Goal: Information Seeking & Learning: Check status

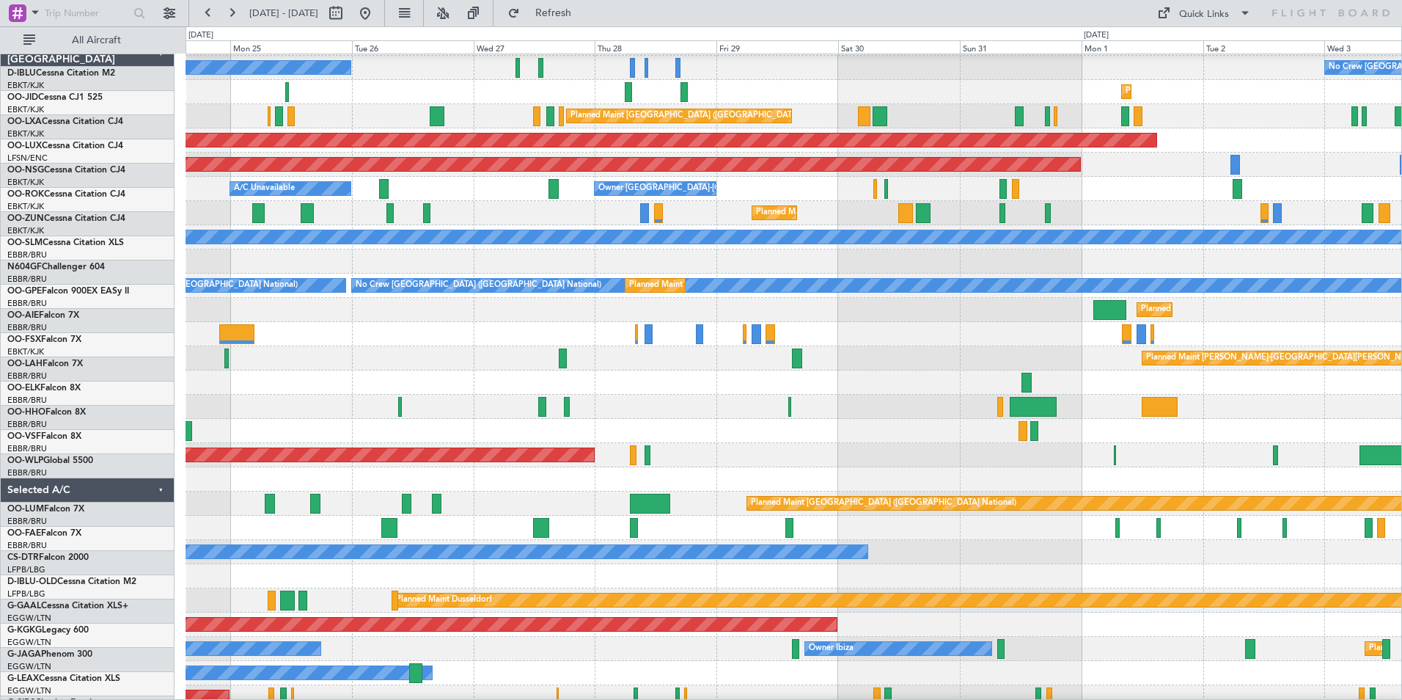
scroll to position [23, 0]
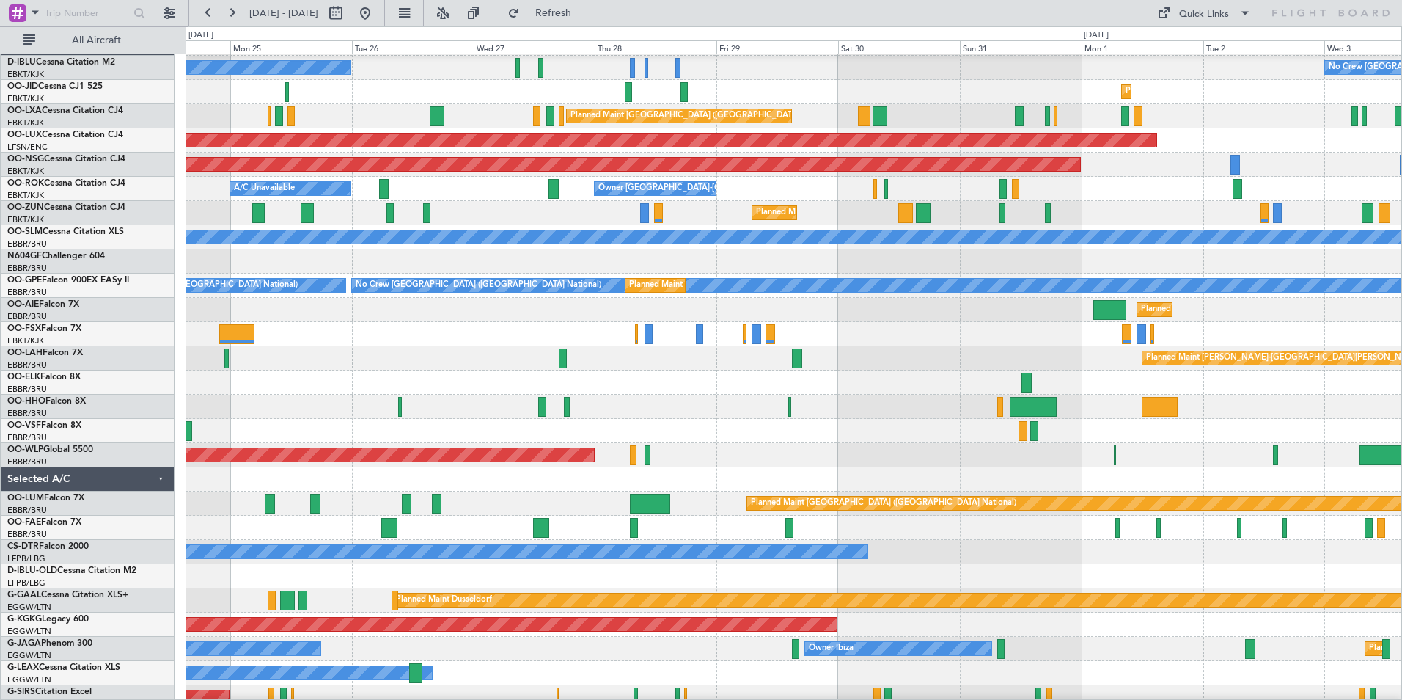
click at [224, 372] on div at bounding box center [794, 382] width 1216 height 24
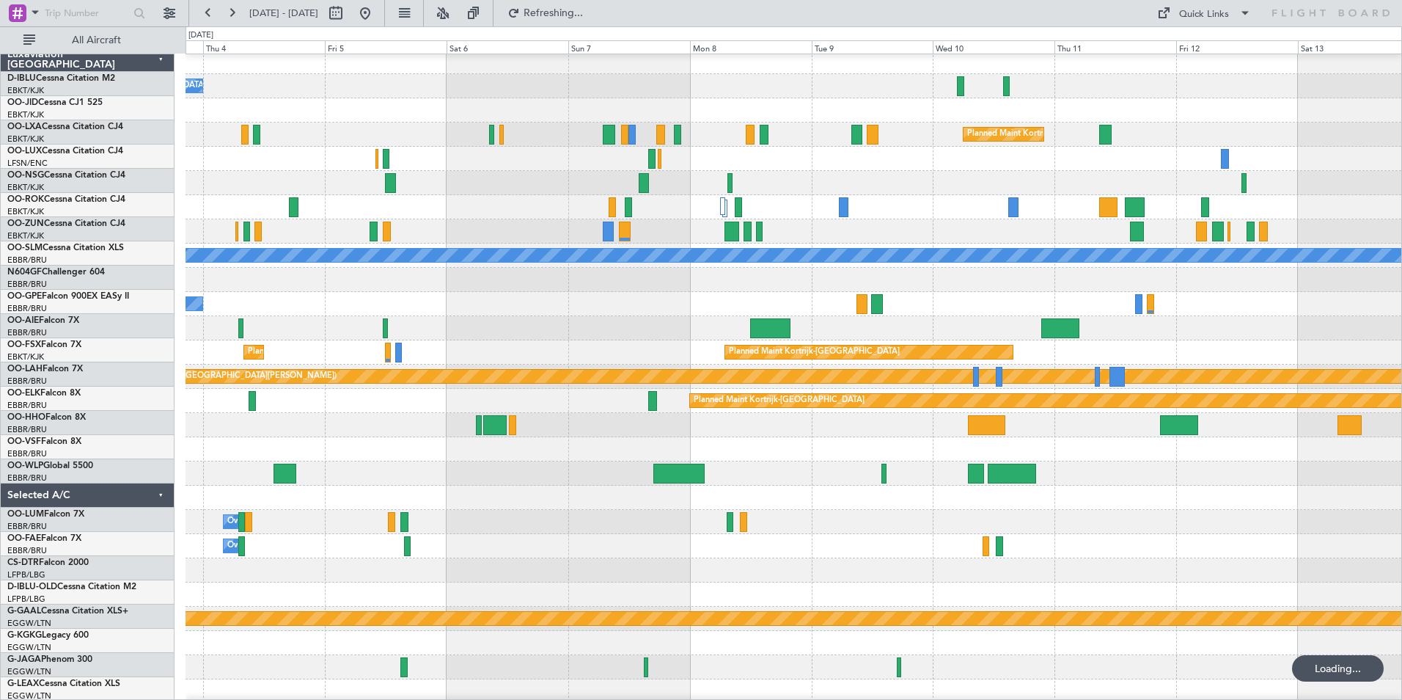
scroll to position [4, 0]
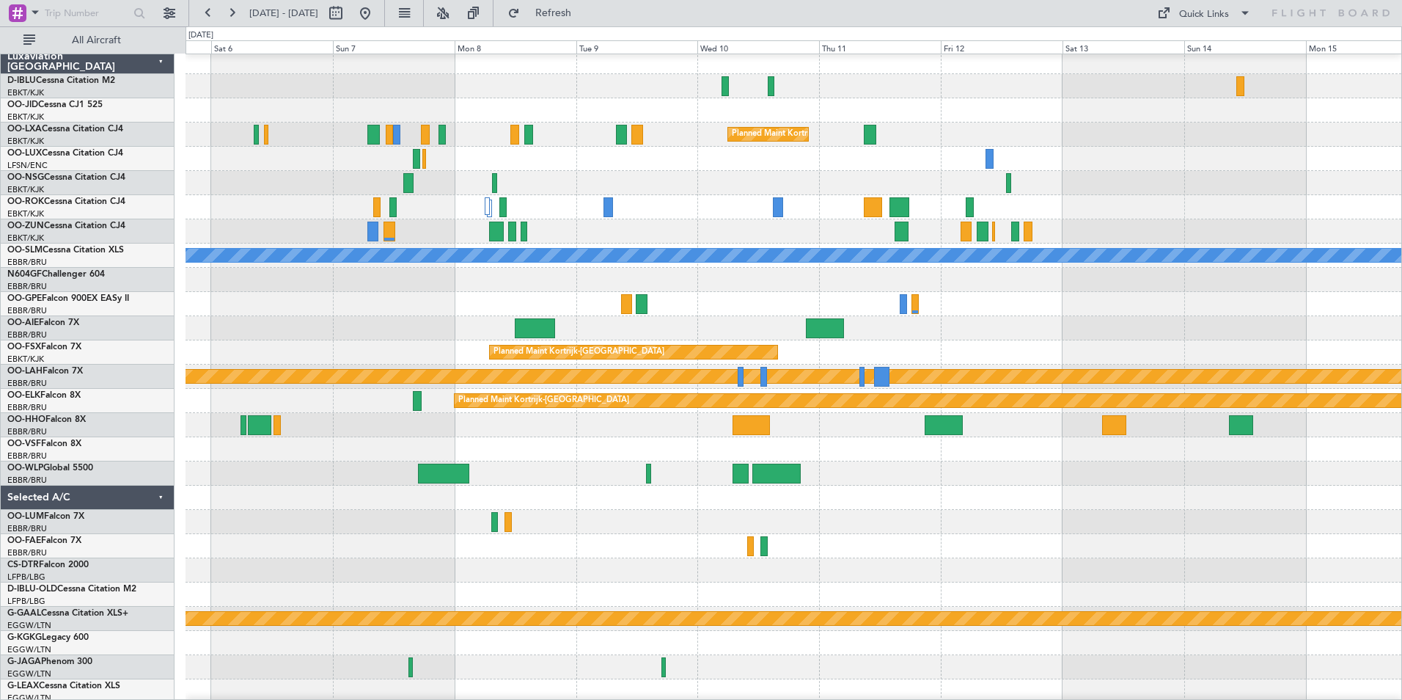
click at [676, 486] on div at bounding box center [794, 497] width 1216 height 24
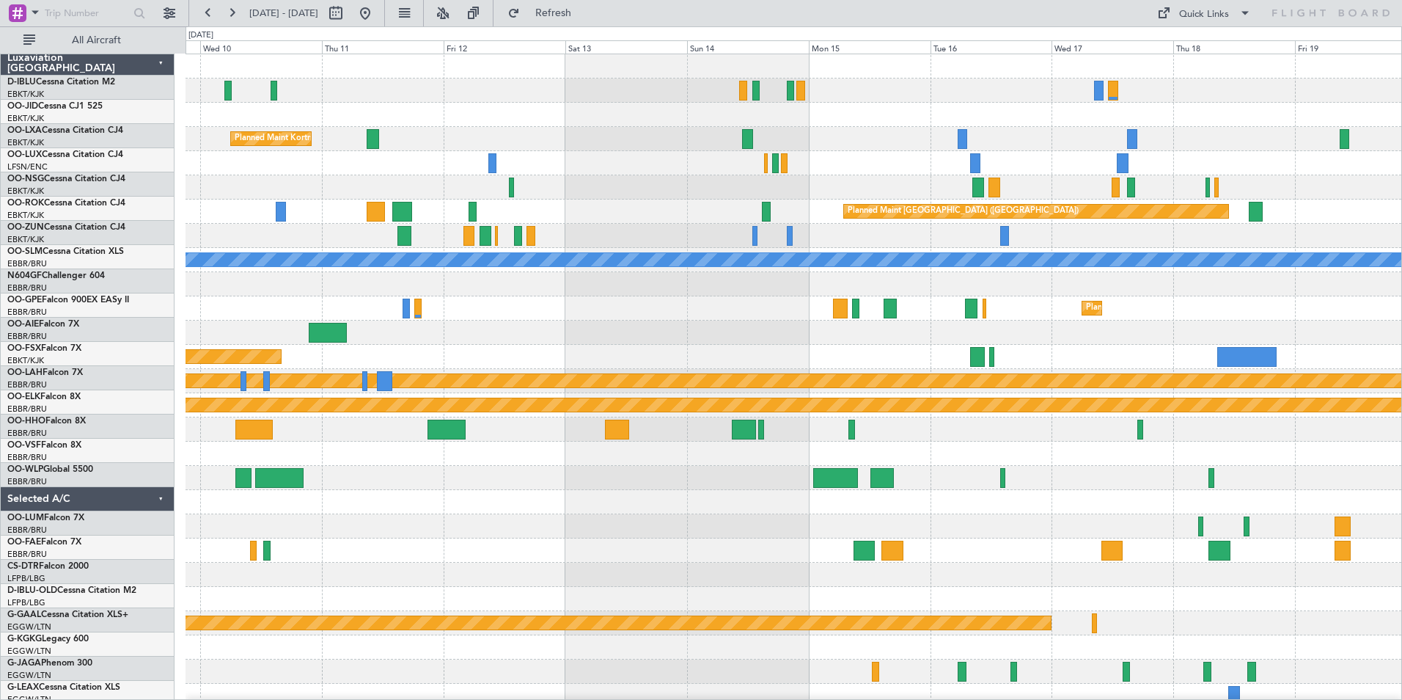
scroll to position [0, 0]
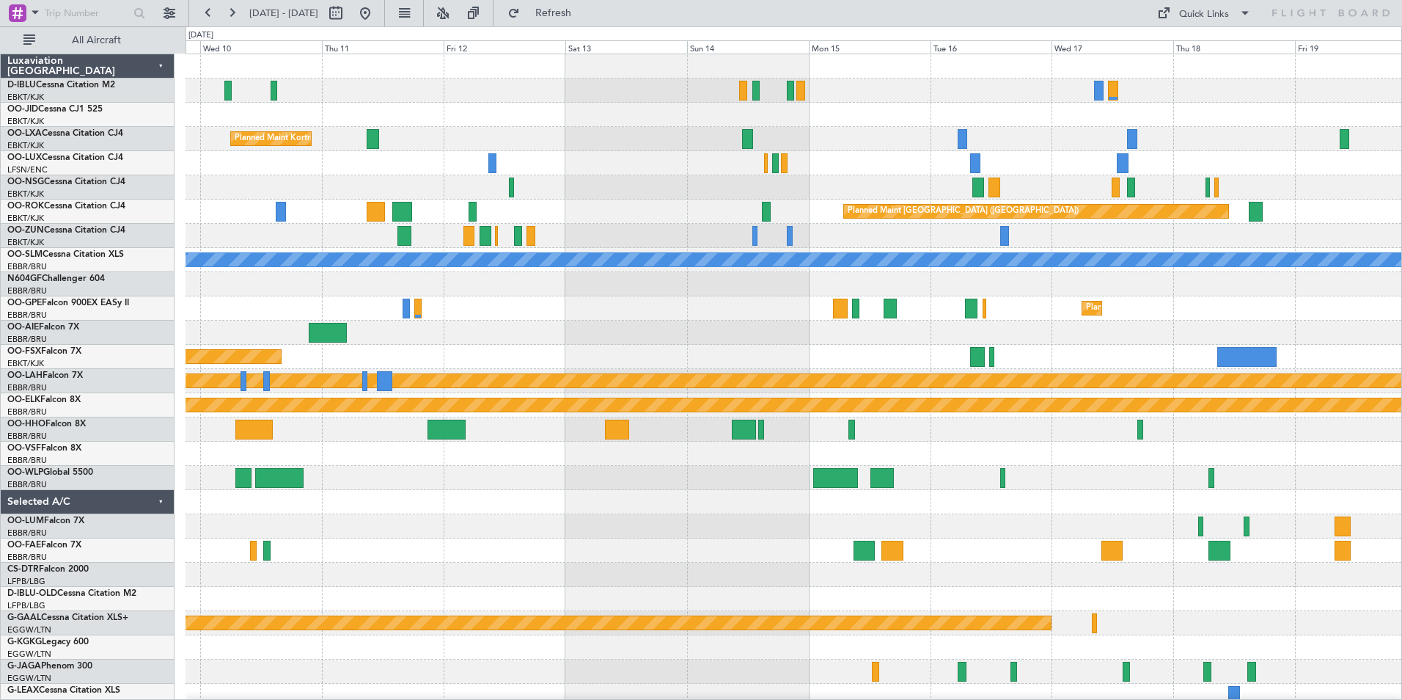
click at [450, 518] on div "Planned Maint Kortrijk-[GEOGRAPHIC_DATA] Planned Maint [GEOGRAPHIC_DATA] ([GEOG…" at bounding box center [794, 538] width 1216 height 968
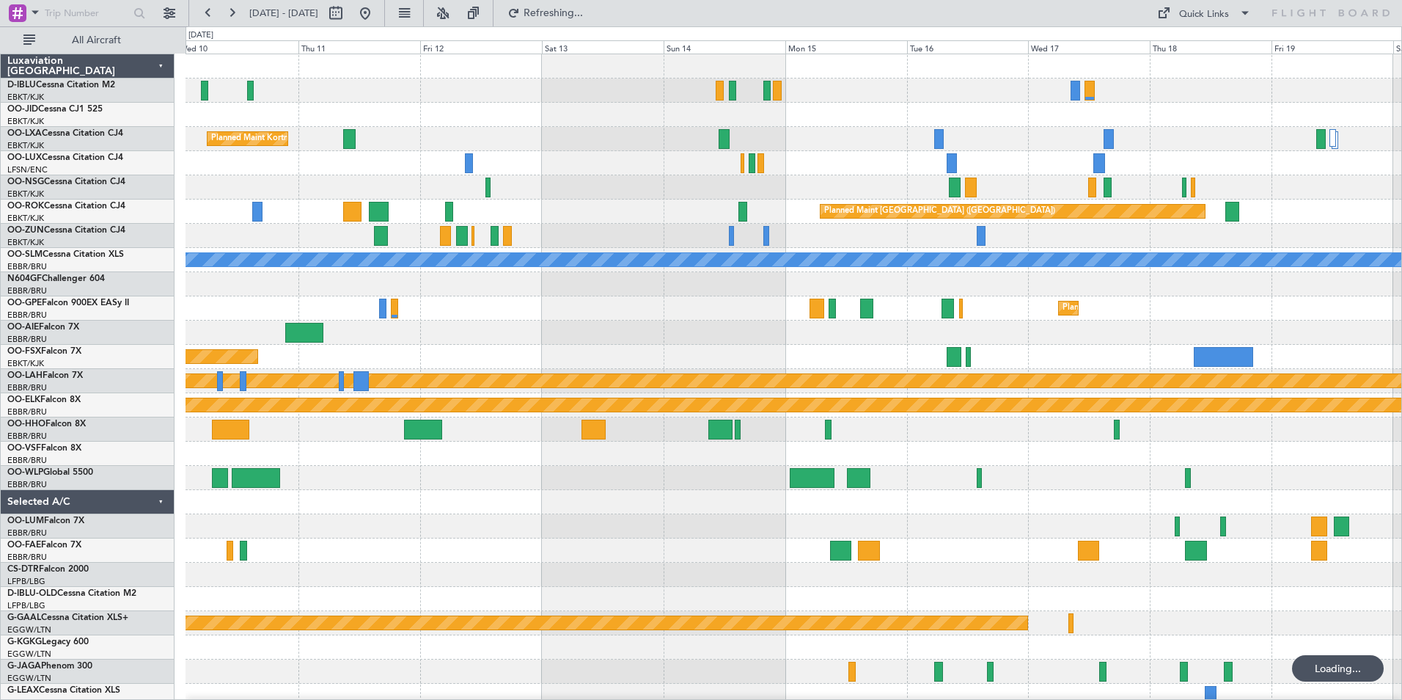
scroll to position [2, 0]
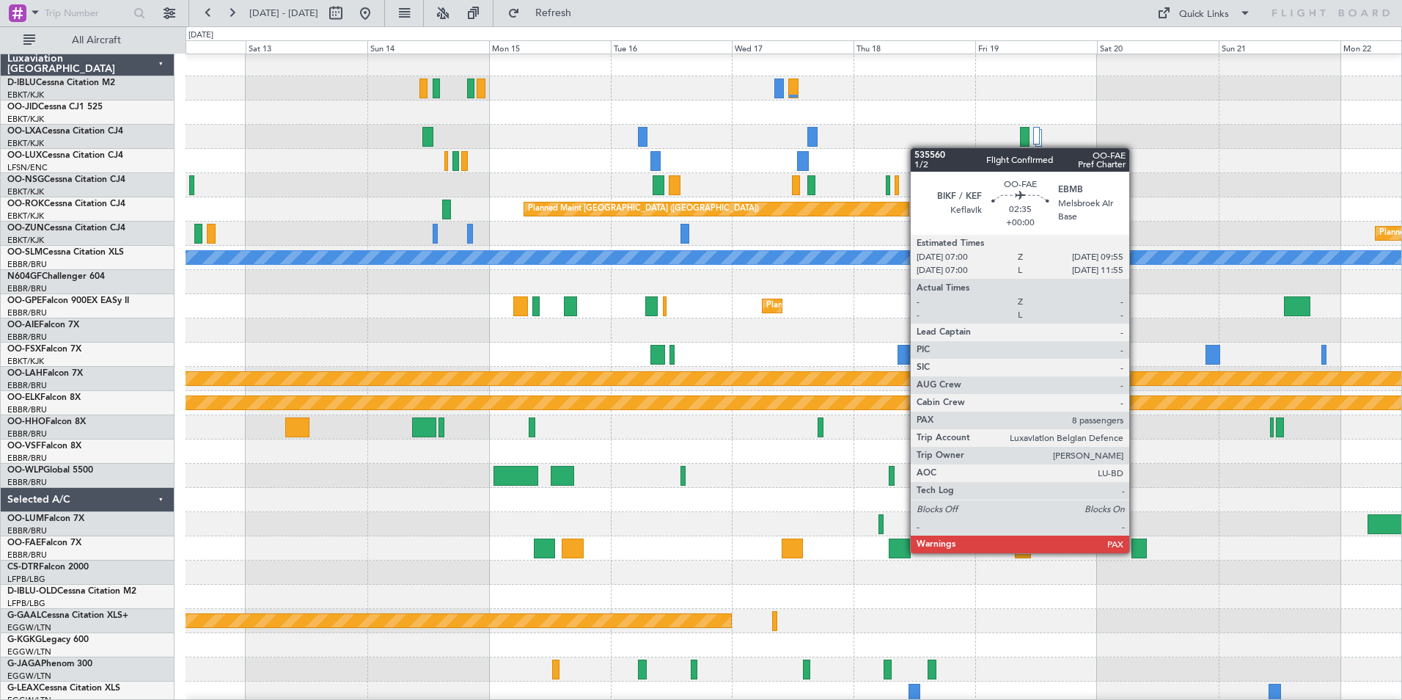
click at [1136, 551] on div at bounding box center [1139, 548] width 15 height 20
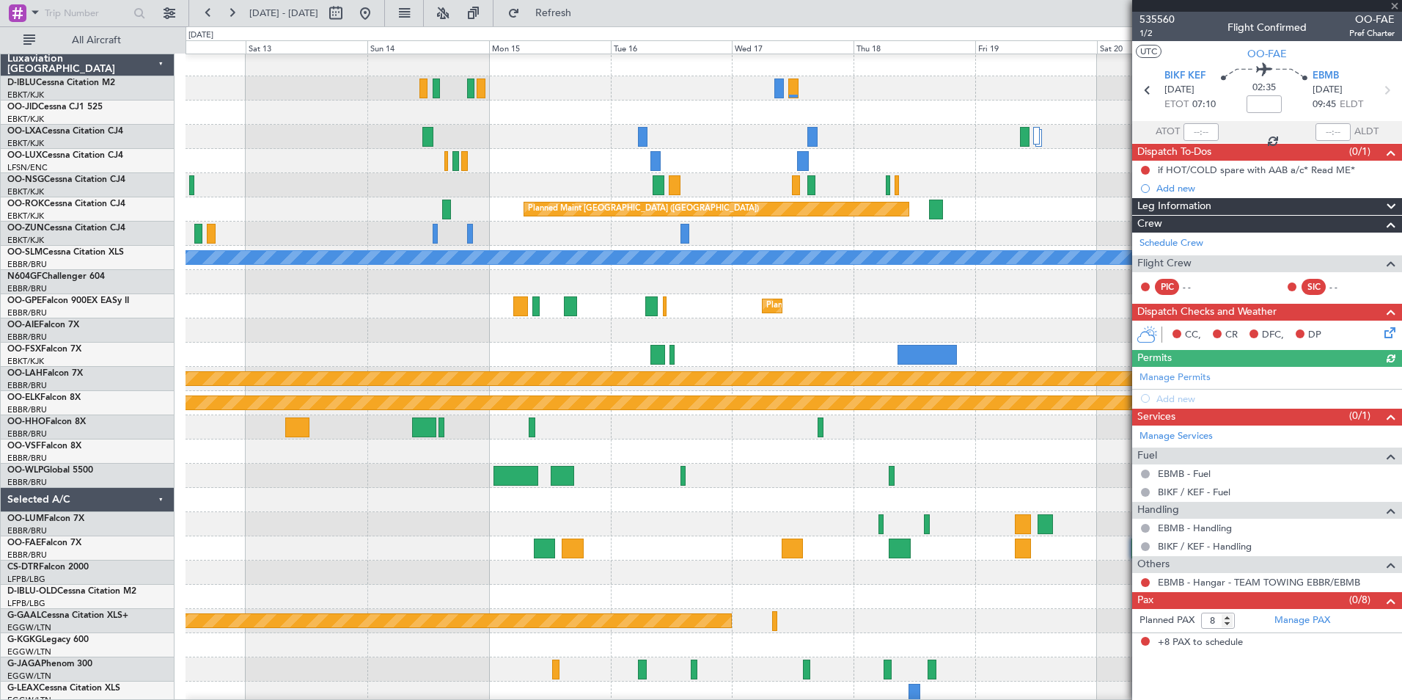
click at [1167, 10] on div at bounding box center [1267, 6] width 270 height 12
click at [1167, 14] on span "535560" at bounding box center [1157, 19] width 35 height 15
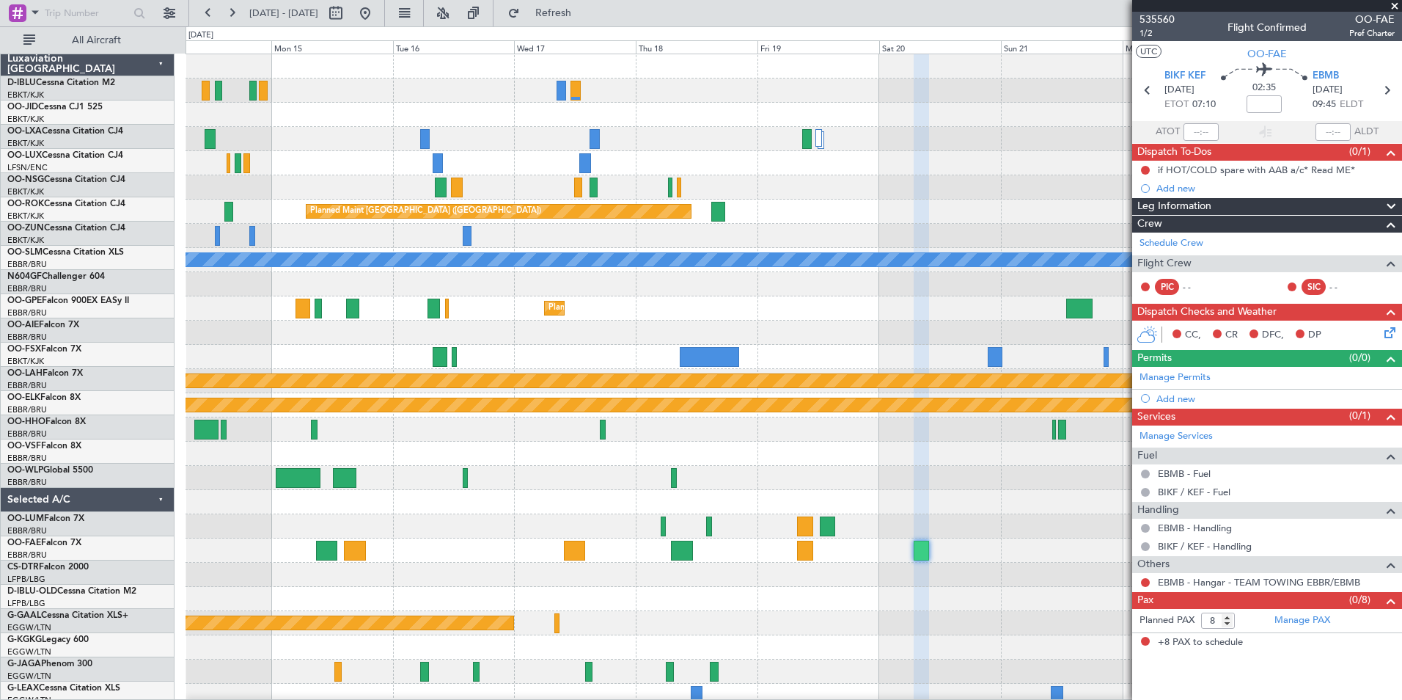
scroll to position [0, 0]
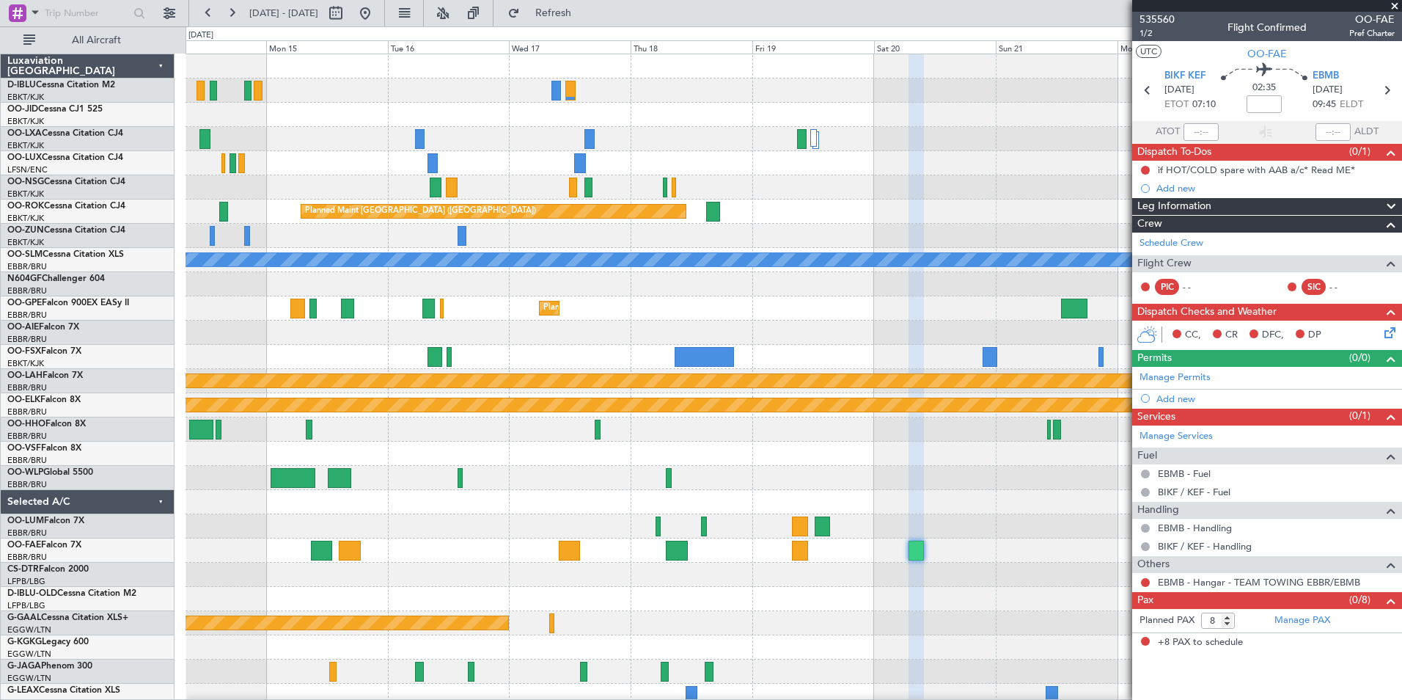
click at [551, 330] on div "A/C Unavailable Brussels (Brussels National) Planned Maint Kortrijk-Wevelgem nu…" at bounding box center [794, 538] width 1216 height 968
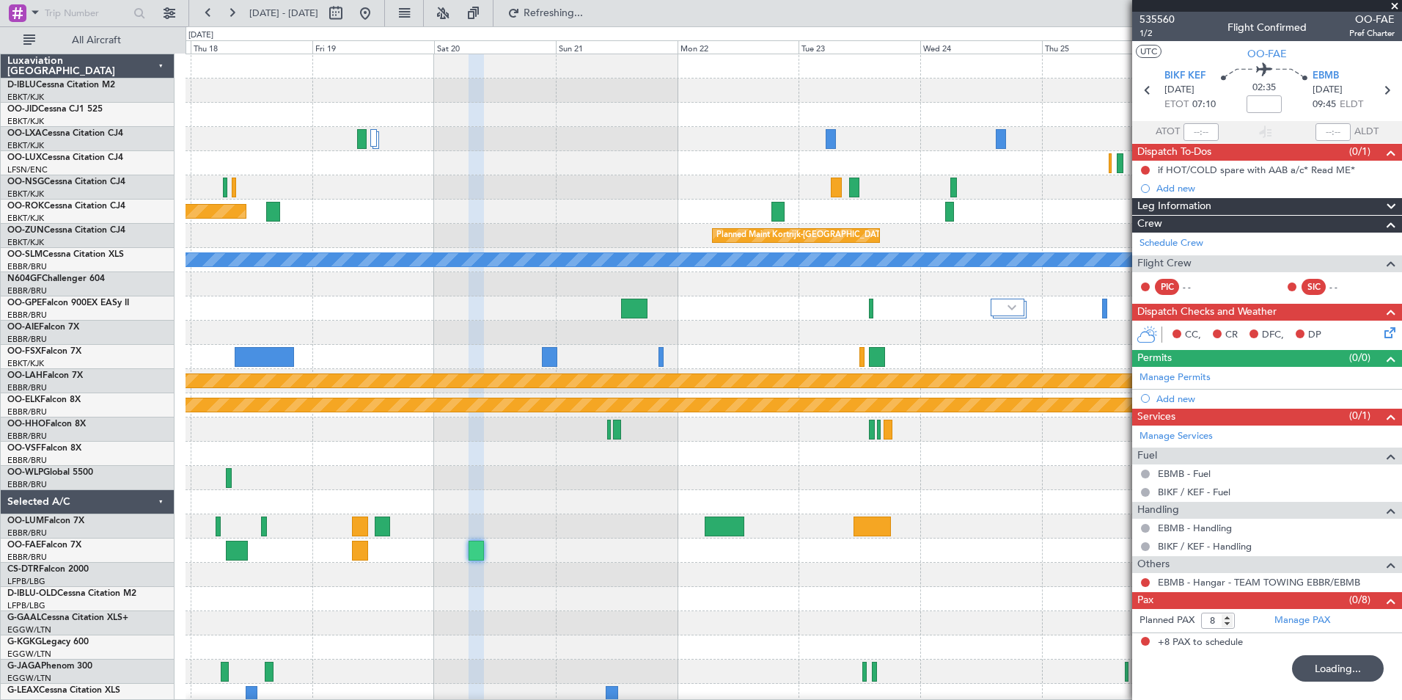
click at [360, 355] on div at bounding box center [794, 357] width 1216 height 24
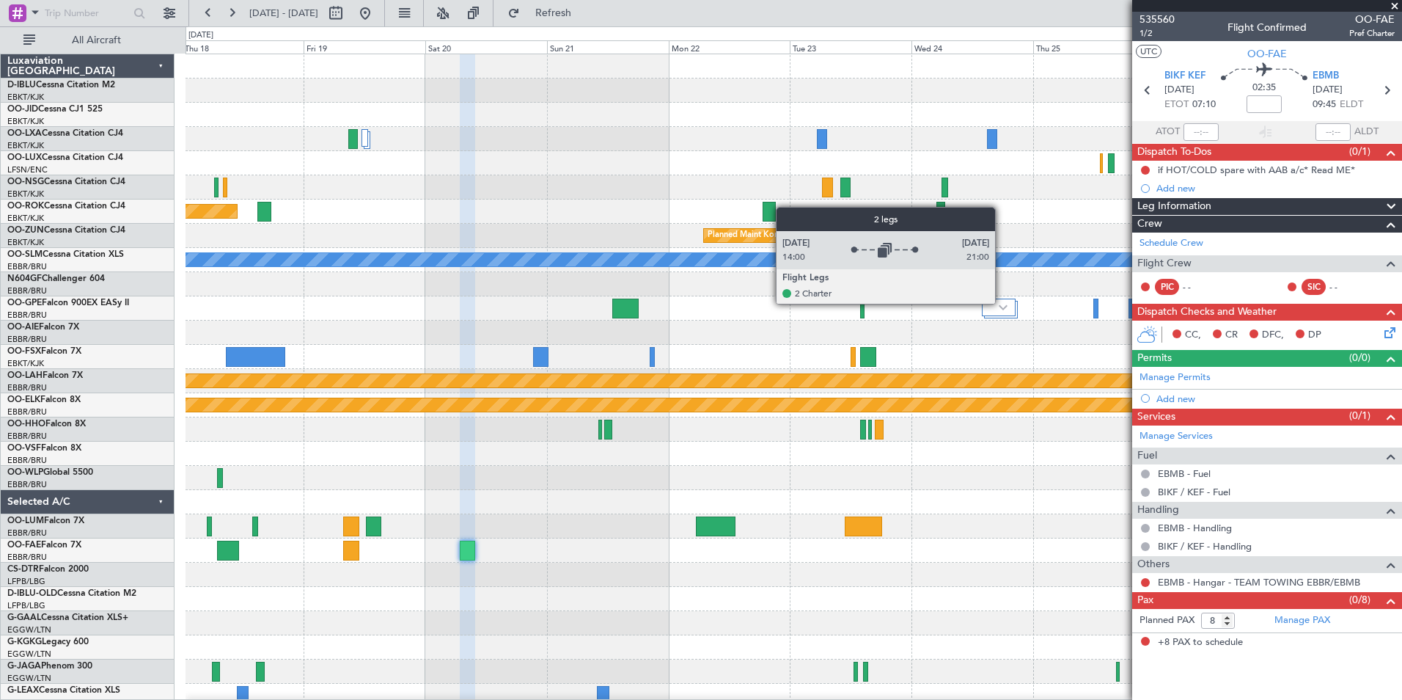
click at [1002, 303] on div at bounding box center [999, 307] width 34 height 18
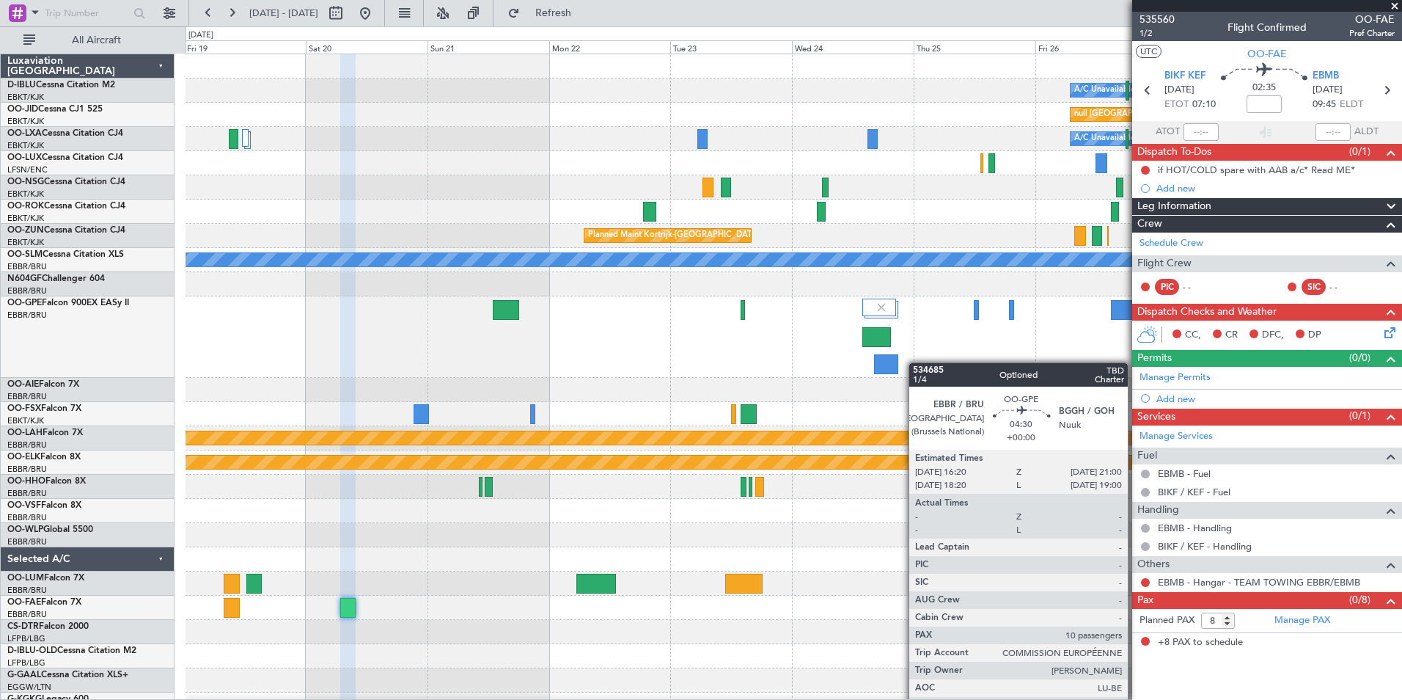
click at [804, 368] on div "Planned Maint Brussels (Brussels National) Planned Maint Brussels (Brussels Nat…" at bounding box center [794, 336] width 1216 height 81
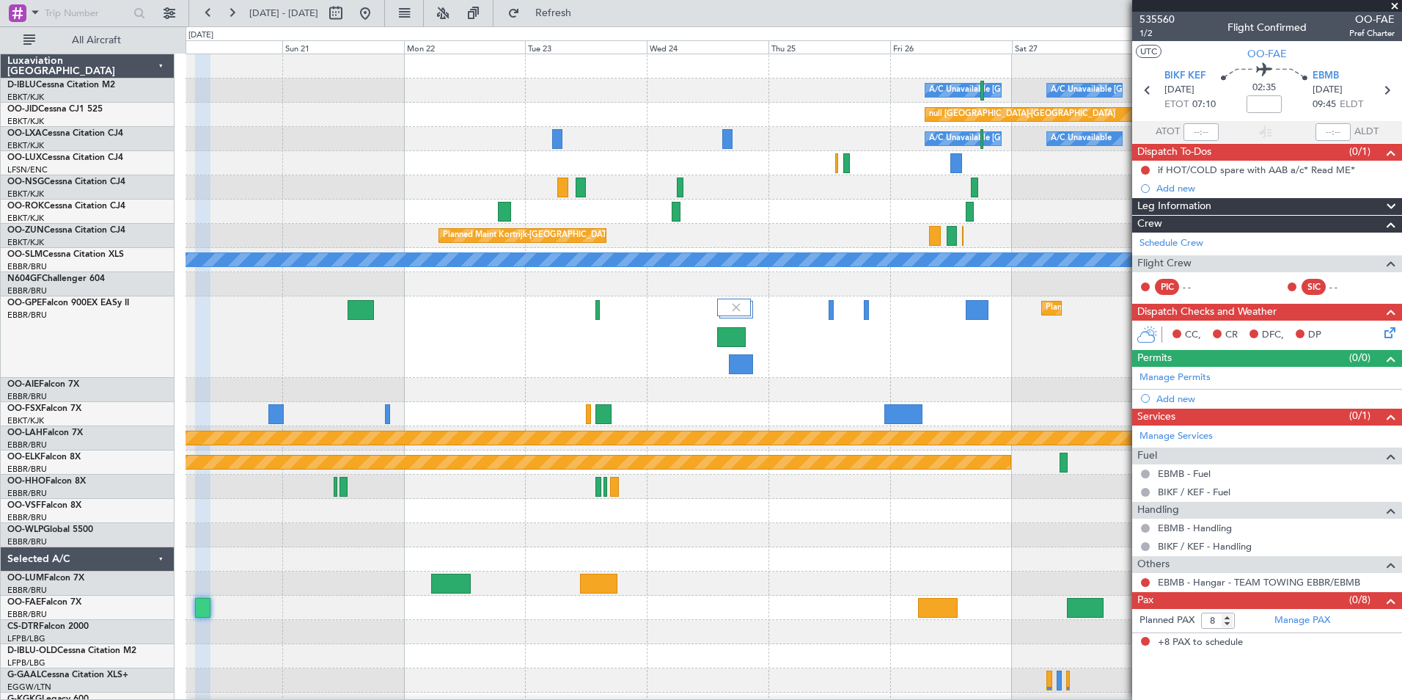
click at [546, 348] on div "Planned Maint Brussels (Brussels National)" at bounding box center [794, 336] width 1216 height 81
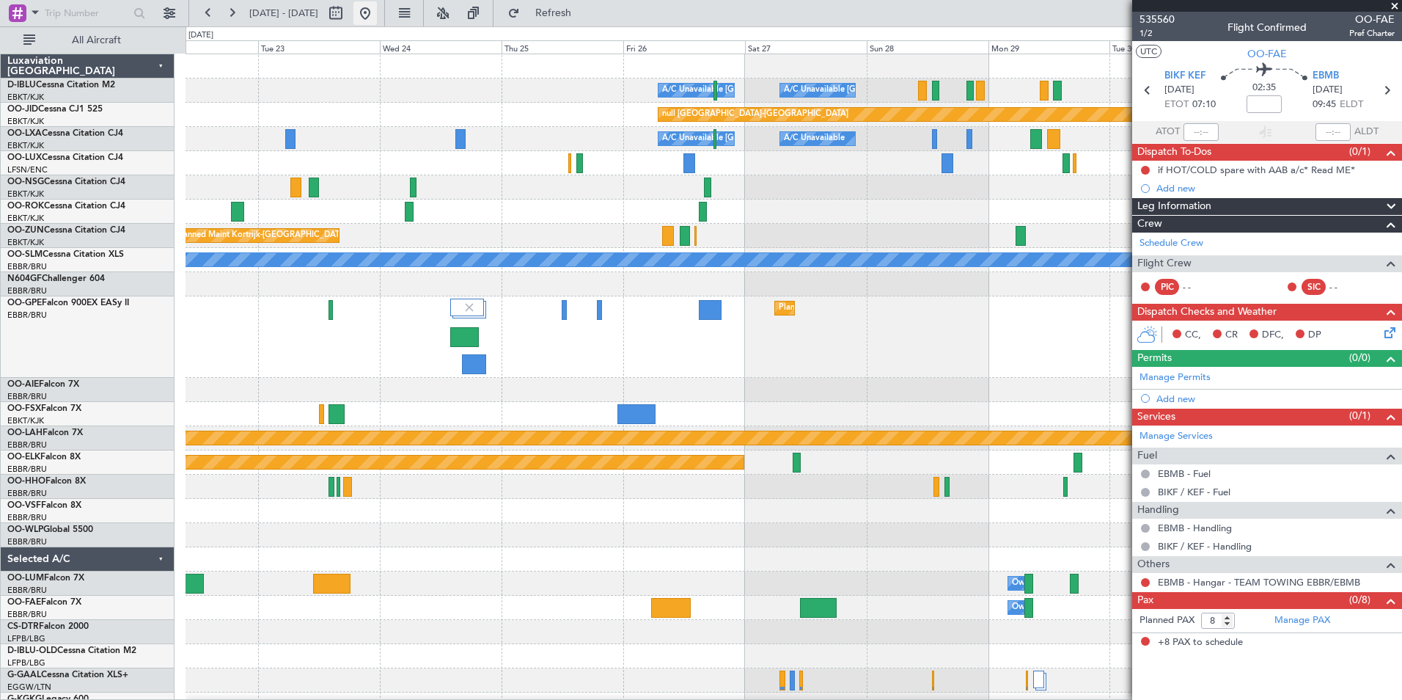
click at [377, 7] on button at bounding box center [364, 12] width 23 height 23
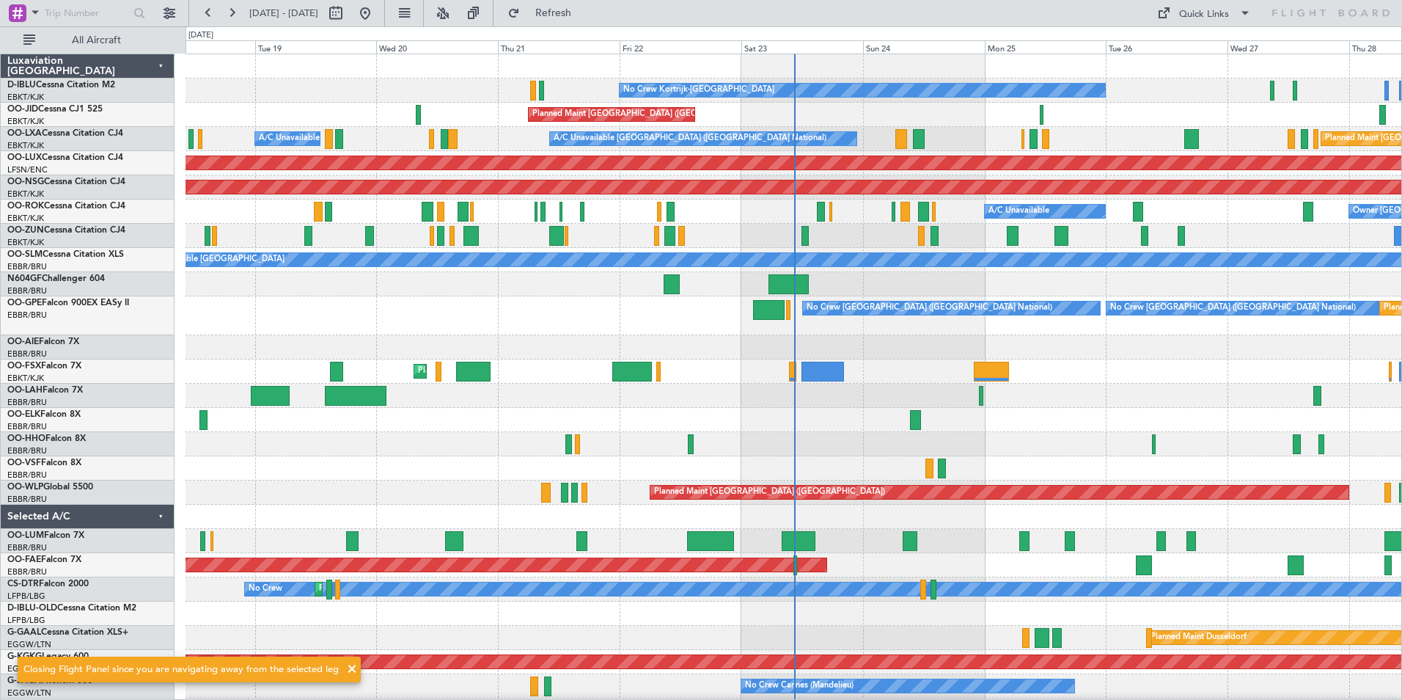
click at [1146, 401] on div at bounding box center [794, 396] width 1216 height 24
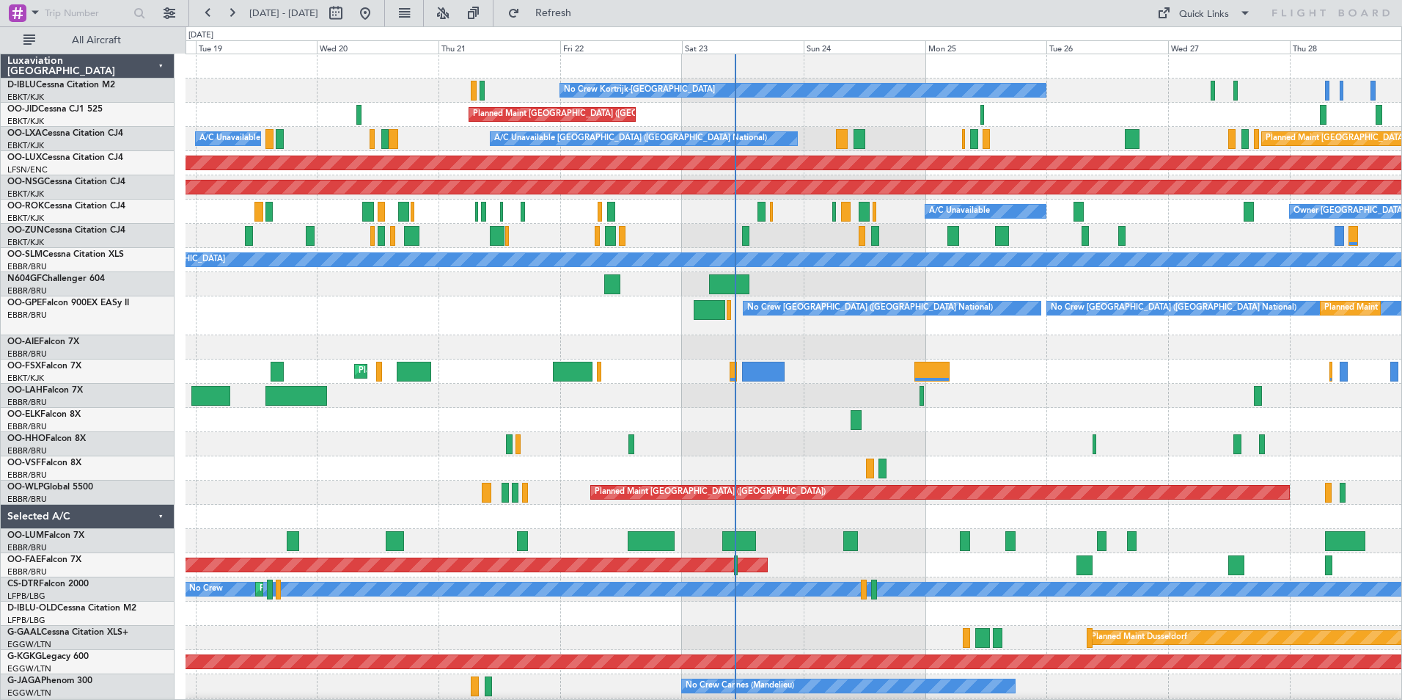
click at [986, 414] on div at bounding box center [794, 420] width 1216 height 24
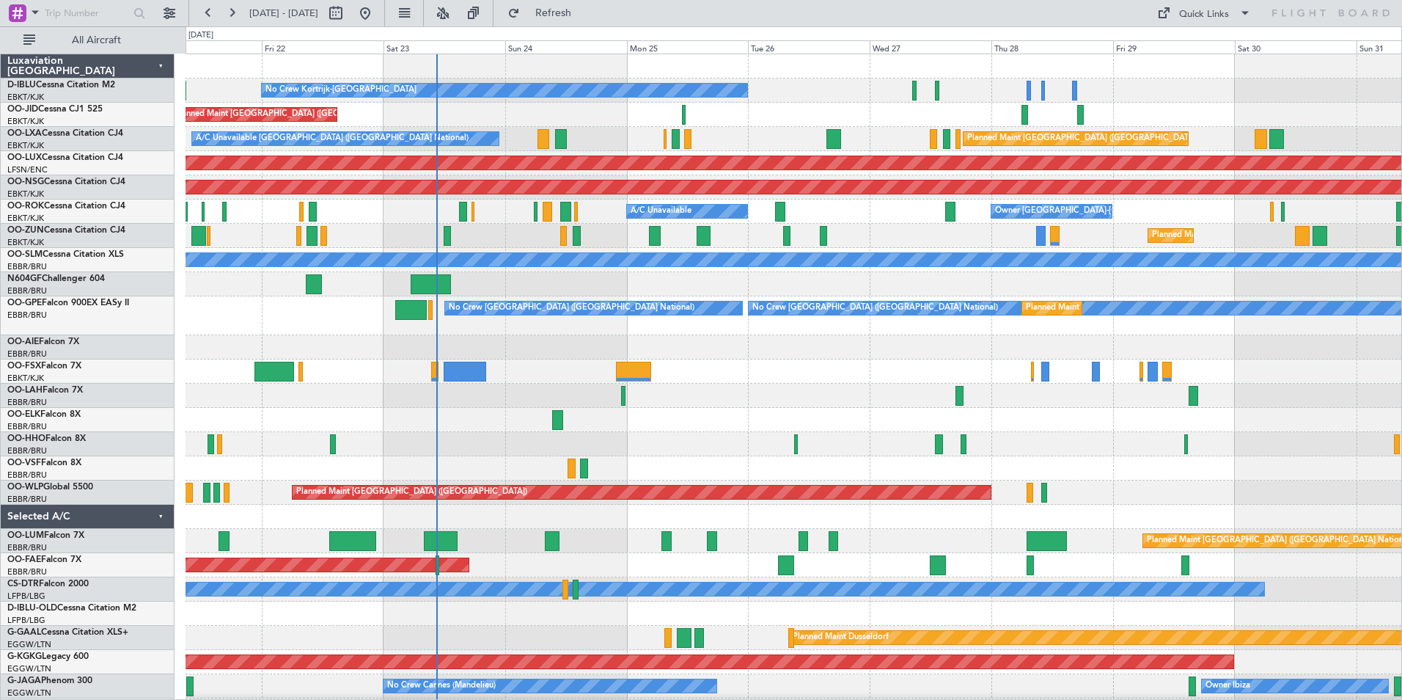
click at [683, 441] on div "No Crew Kortrijk-Wevelgem Planned Maint Paris (Le Bourget) Planned Maint Kortri…" at bounding box center [794, 521] width 1216 height 934
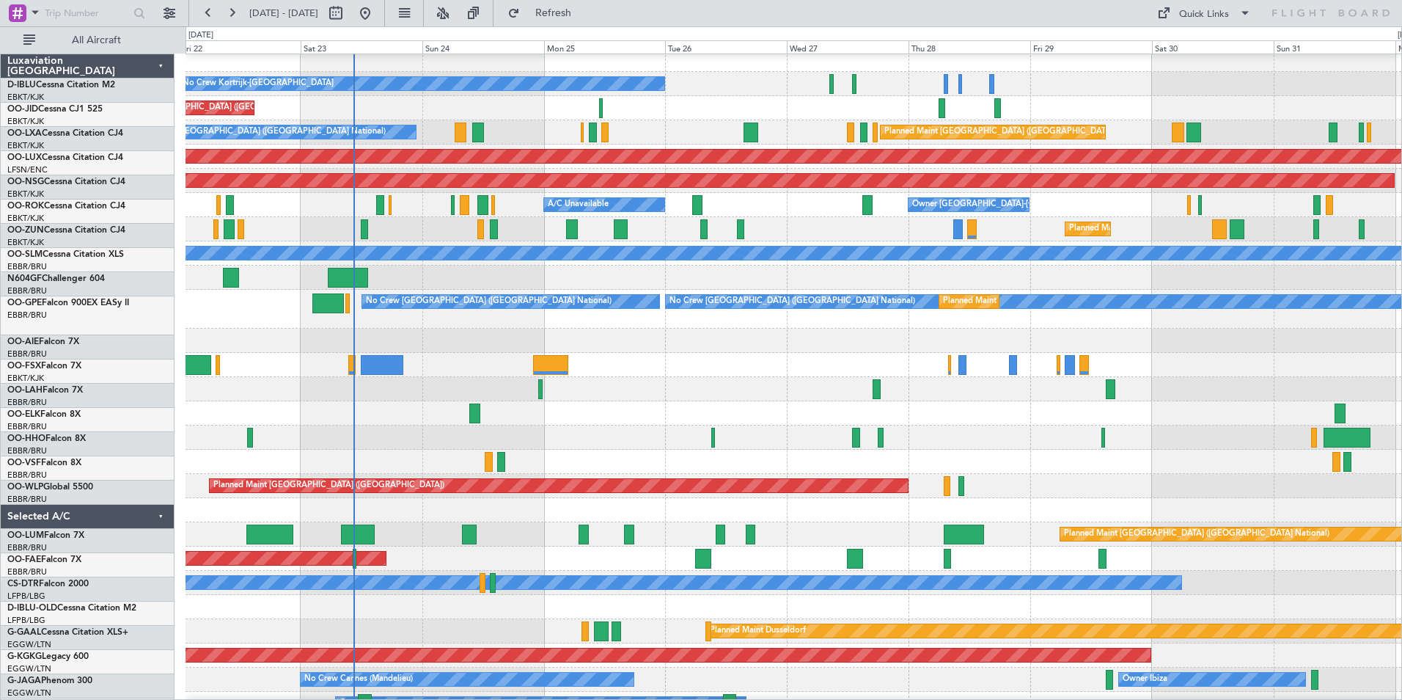
scroll to position [6, 0]
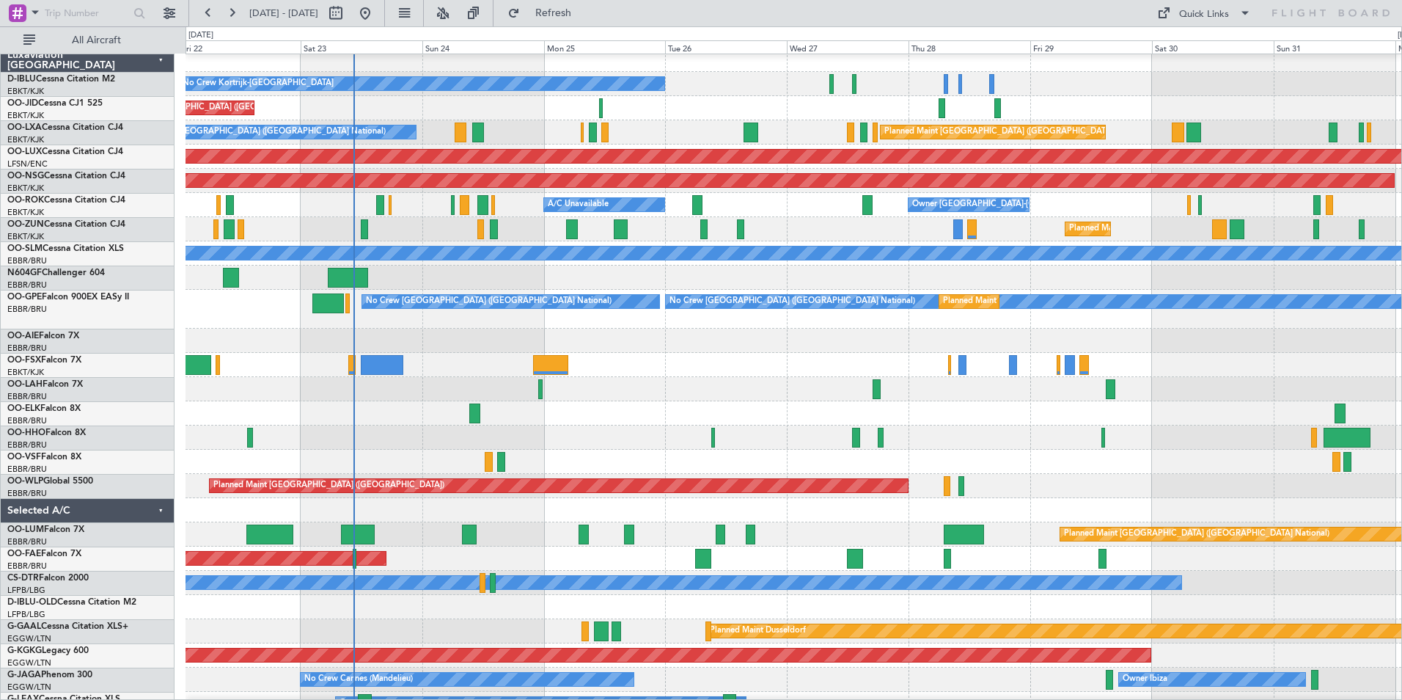
click at [978, 435] on div at bounding box center [794, 437] width 1216 height 24
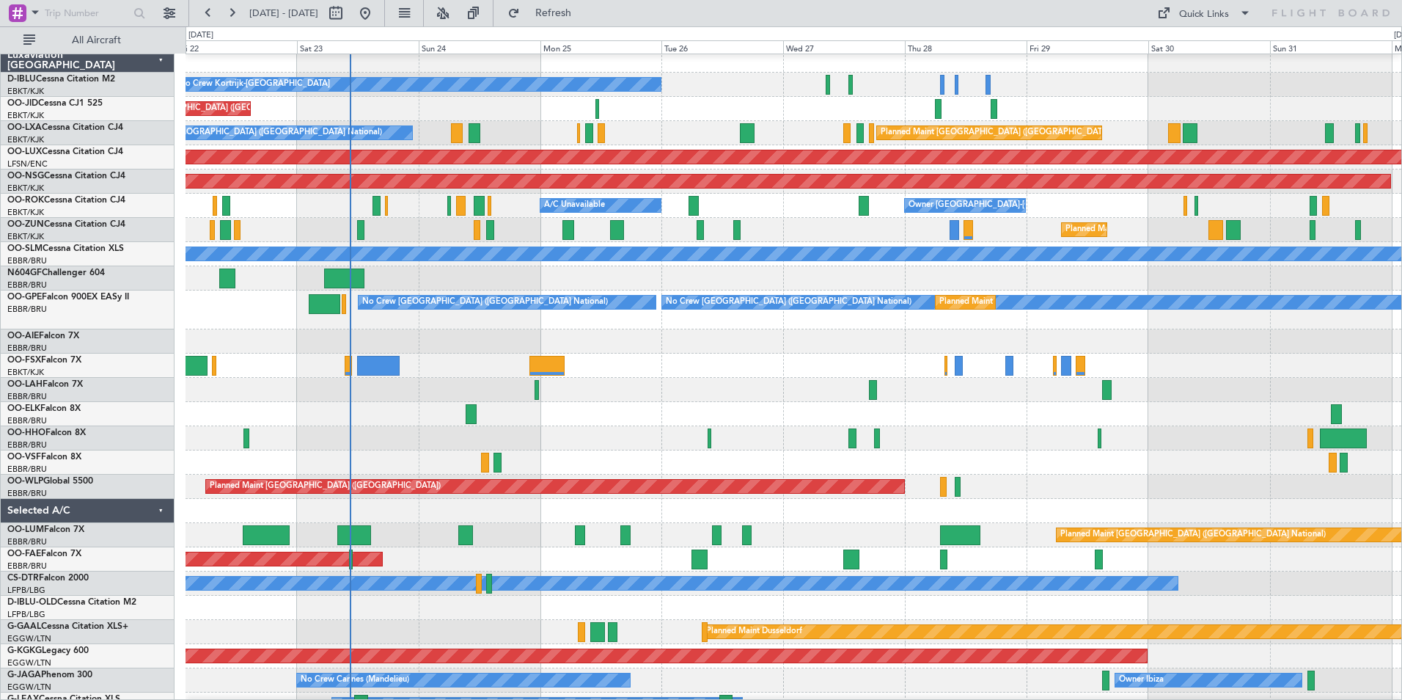
click at [823, 388] on div "Planned Maint Alton-st Louis (St Louis Regl)" at bounding box center [794, 390] width 1216 height 24
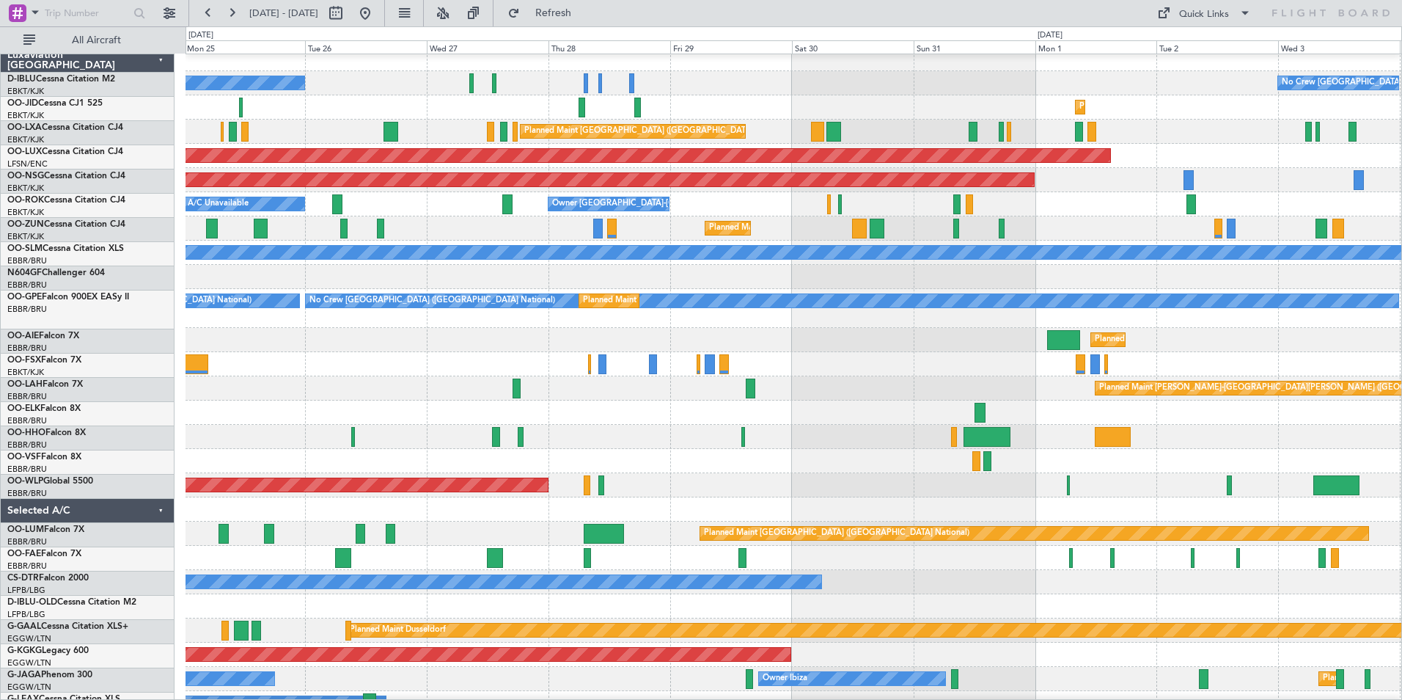
scroll to position [7, 0]
